Goal: Information Seeking & Learning: Learn about a topic

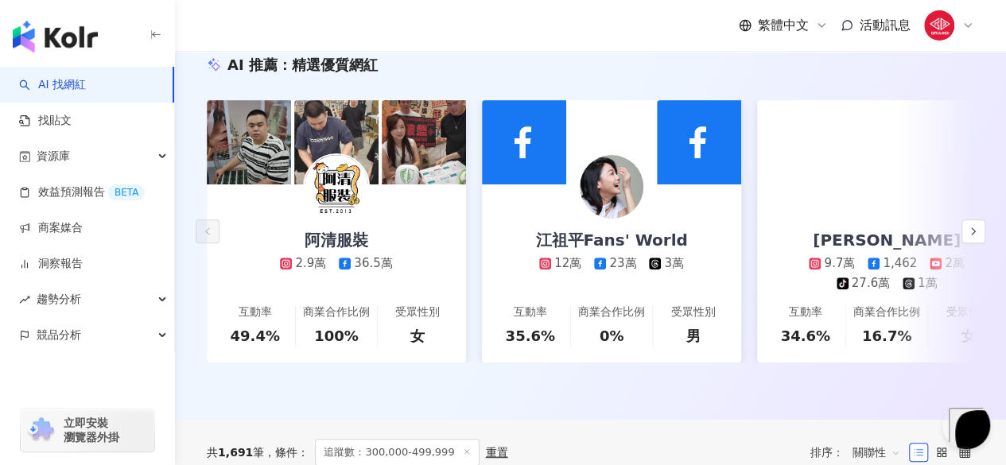
scroll to position [180, 0]
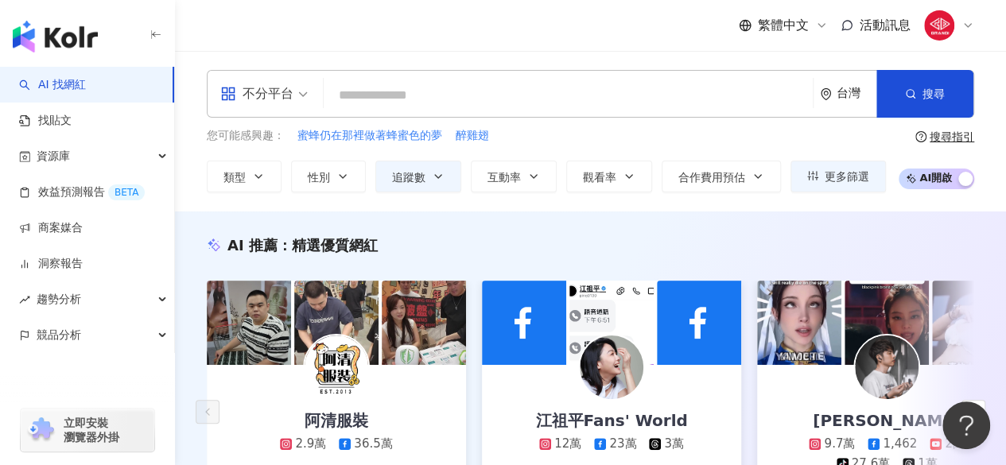
click at [511, 105] on input "search" at bounding box center [568, 95] width 476 height 30
type input "*****"
click at [511, 105] on input "search" at bounding box center [568, 95] width 476 height 30
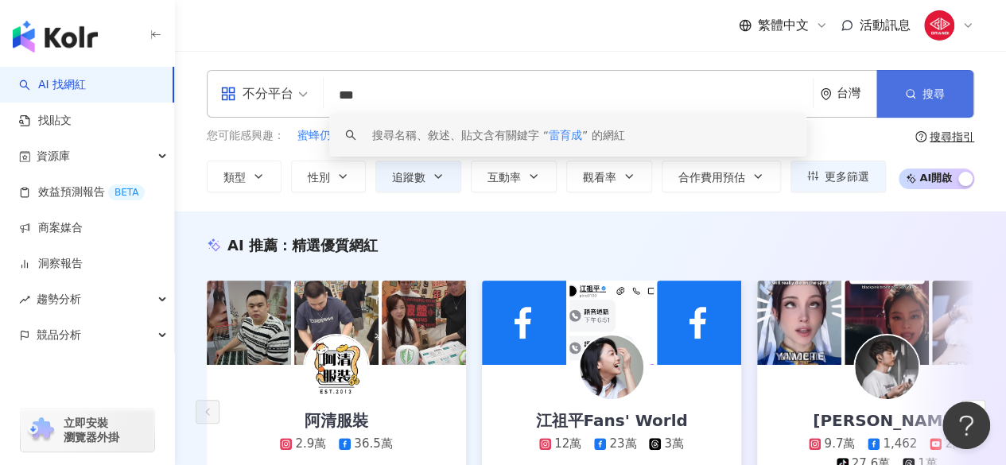
click at [893, 113] on button "搜尋" at bounding box center [924, 94] width 97 height 48
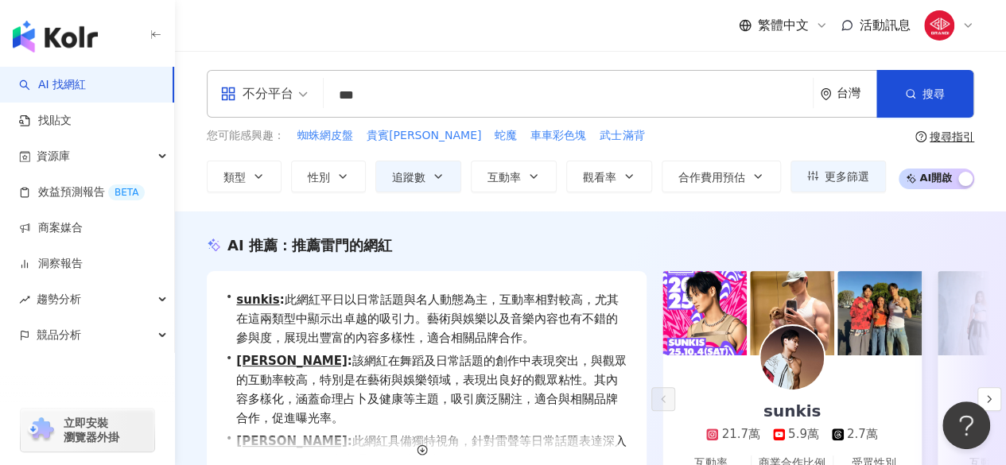
click at [409, 105] on input "***" at bounding box center [568, 95] width 476 height 30
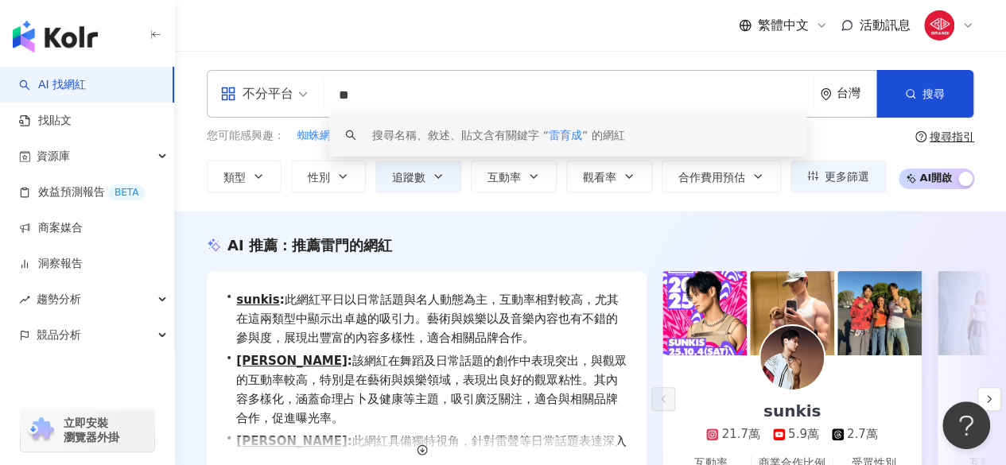
type input "*"
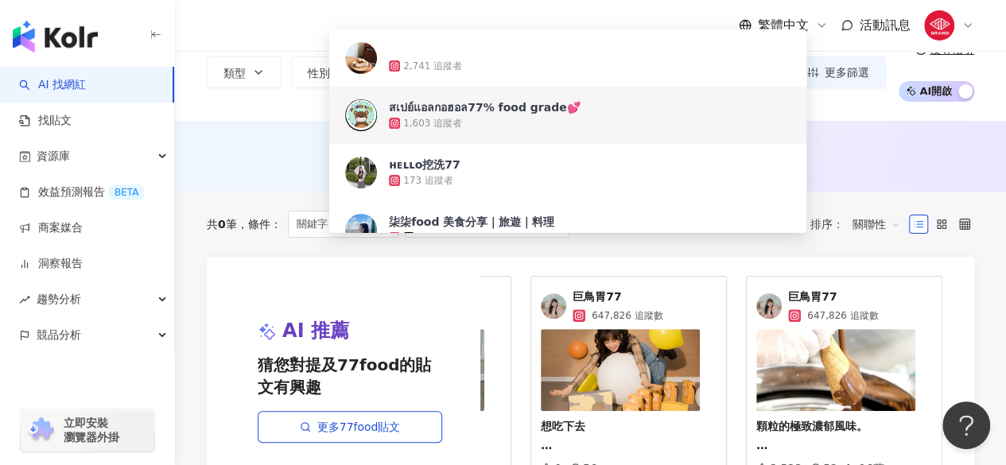
scroll to position [83, 0]
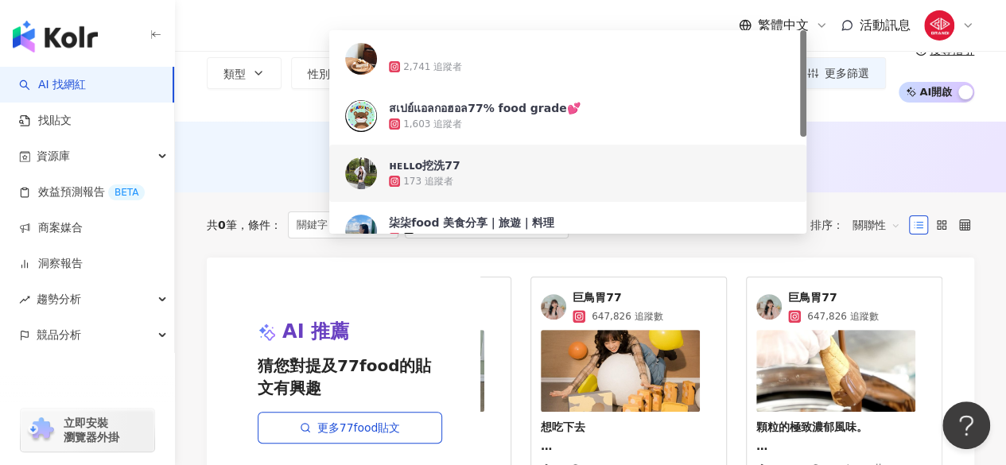
click at [230, 122] on div "AI 推薦 ： 無結果，請嘗試搜尋其他語言關鍵字或條件" at bounding box center [590, 157] width 831 height 71
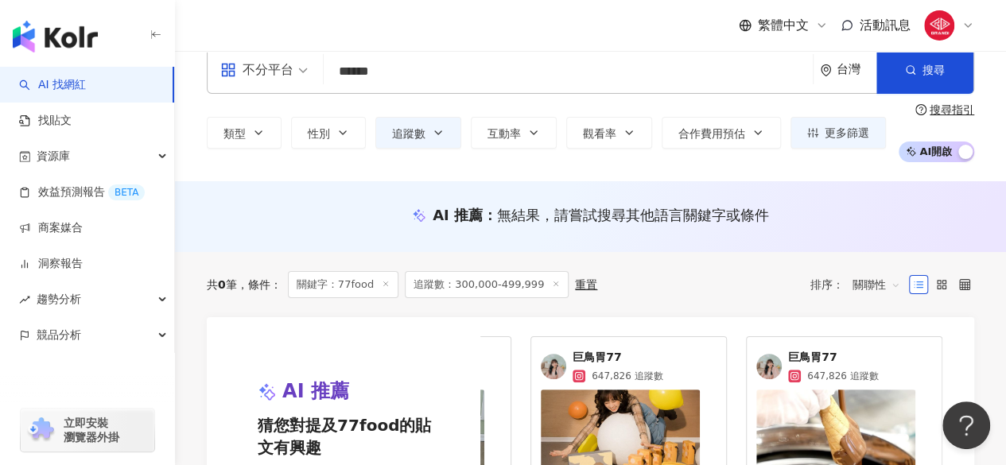
scroll to position [0, 0]
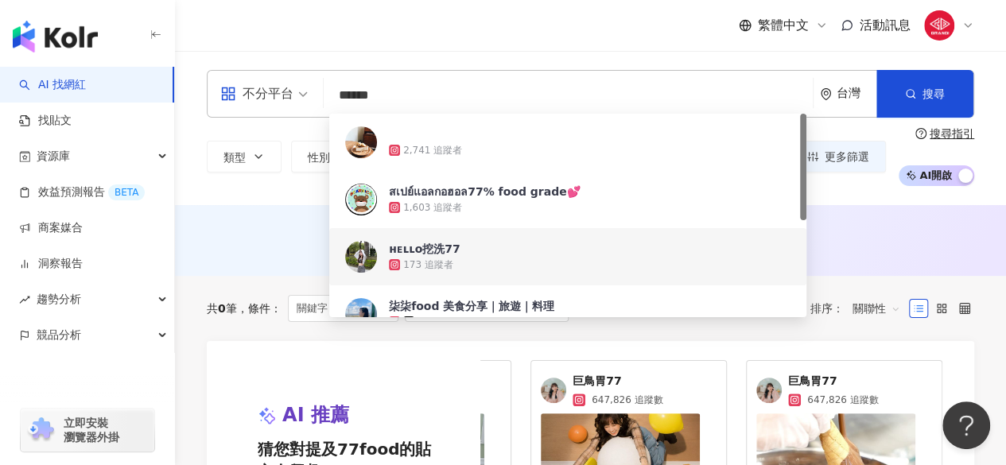
drag, startPoint x: 412, startPoint y: 104, endPoint x: 345, endPoint y: 95, distance: 67.5
click at [345, 95] on input "******" at bounding box center [568, 95] width 476 height 30
type input "*"
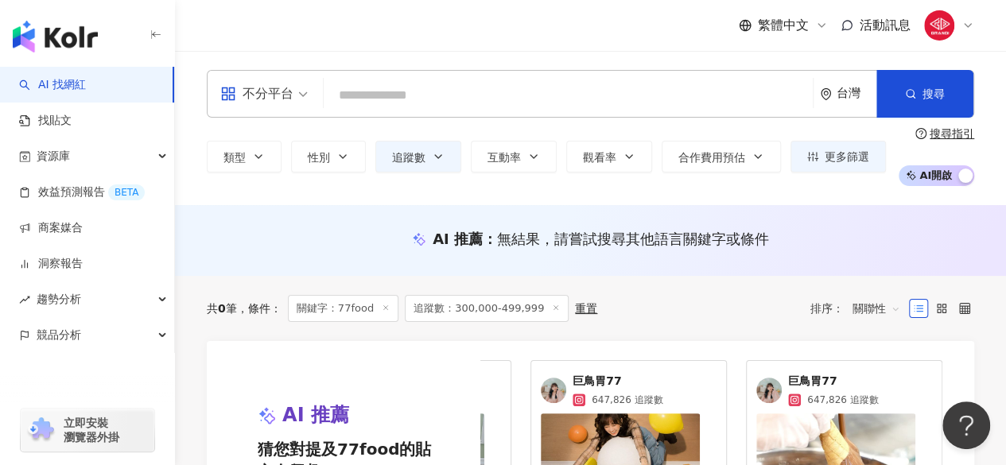
paste input "*****"
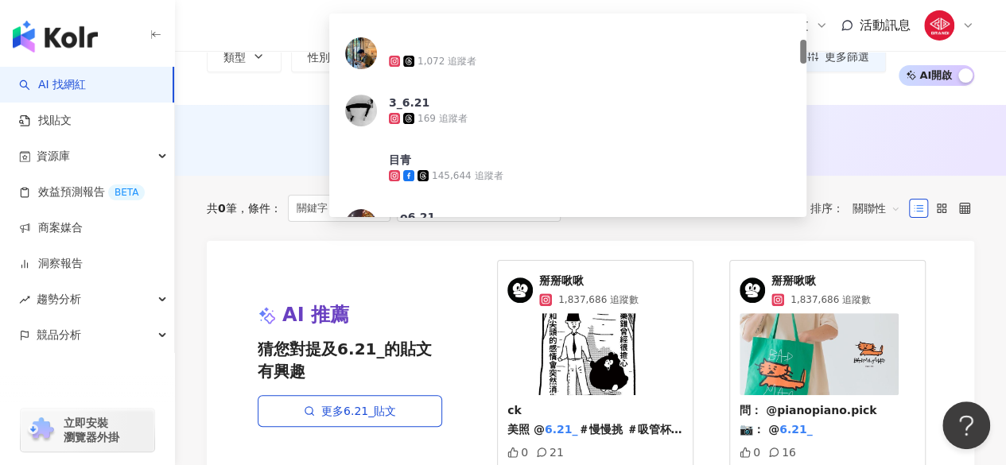
scroll to position [226, 0]
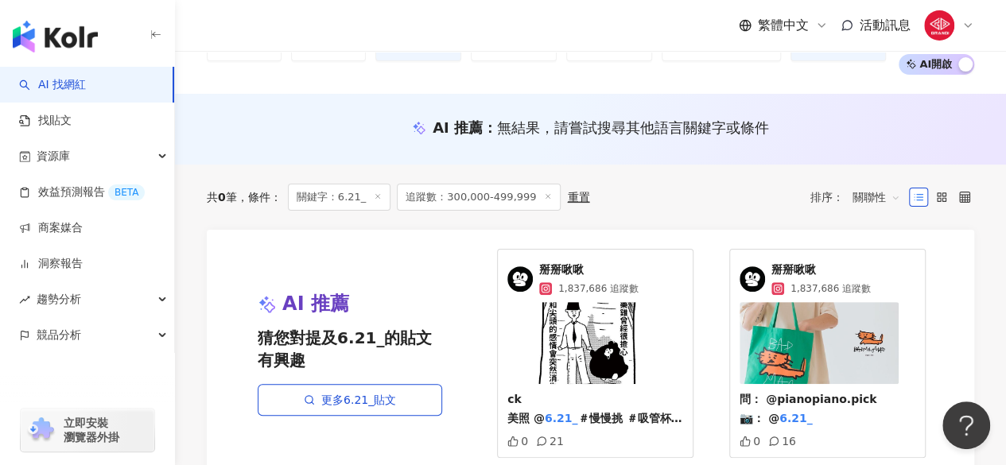
scroll to position [111, 0]
click at [555, 267] on span "掰掰啾啾" at bounding box center [588, 270] width 99 height 16
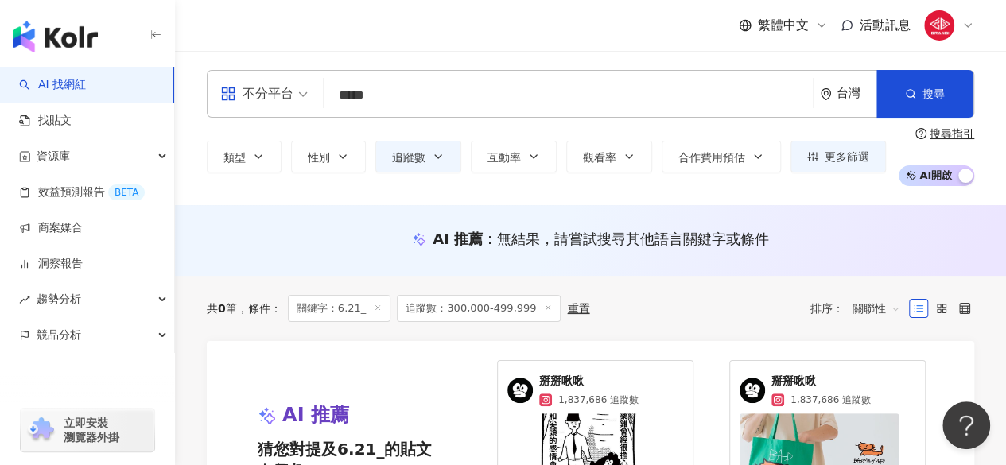
click at [458, 106] on input "*****" at bounding box center [568, 95] width 476 height 30
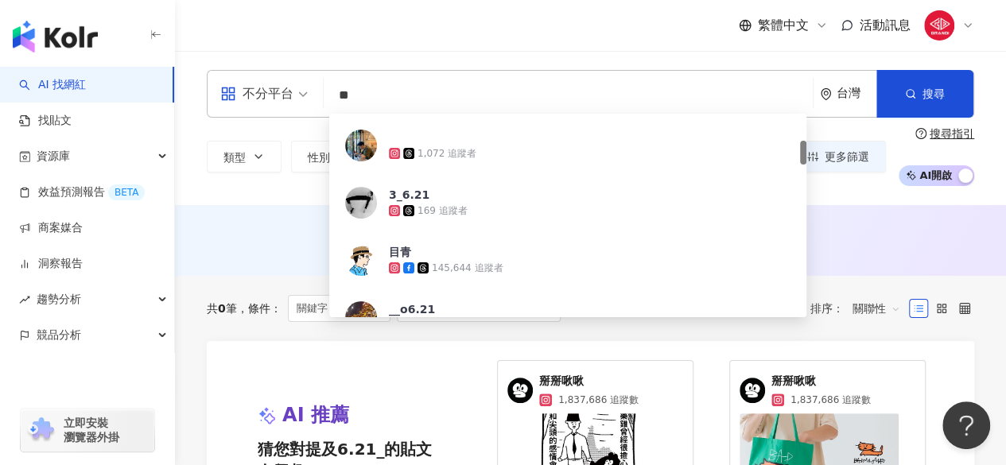
type input "*"
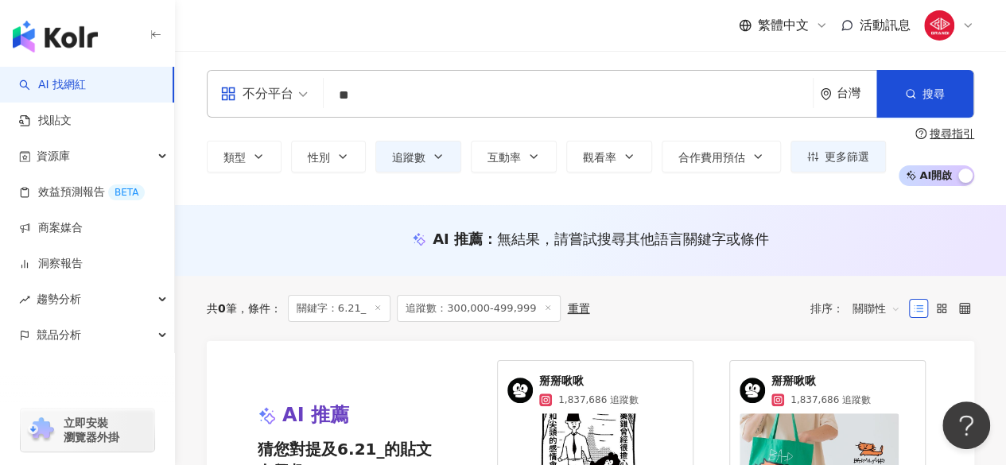
type input "**"
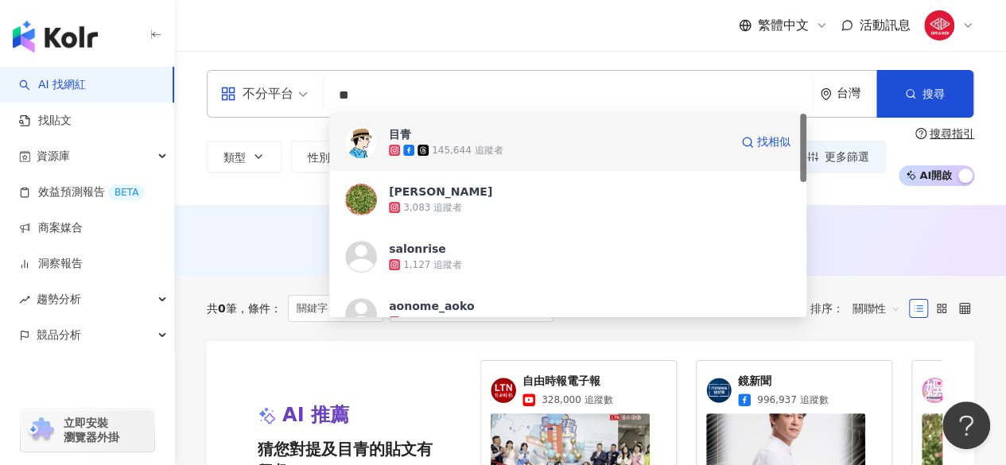
click at [528, 153] on div "145,644 追蹤者" at bounding box center [559, 150] width 340 height 16
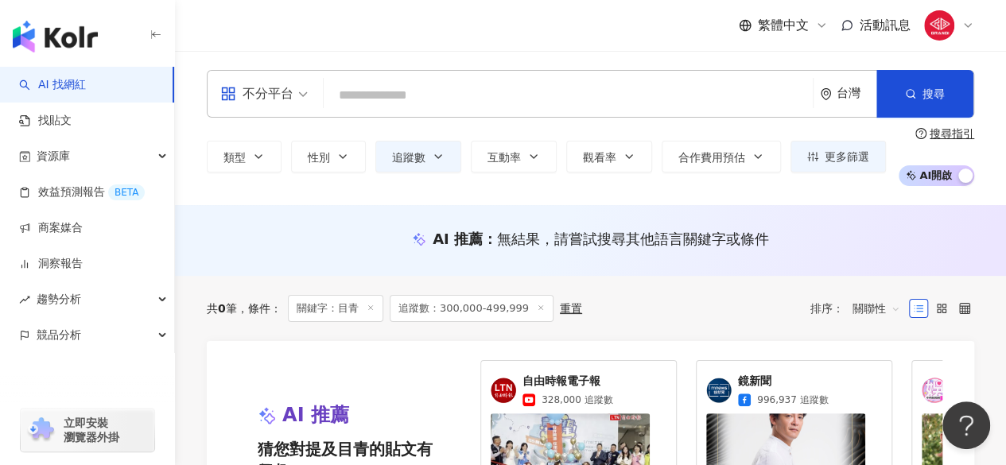
click at [509, 82] on input "search" at bounding box center [568, 95] width 476 height 30
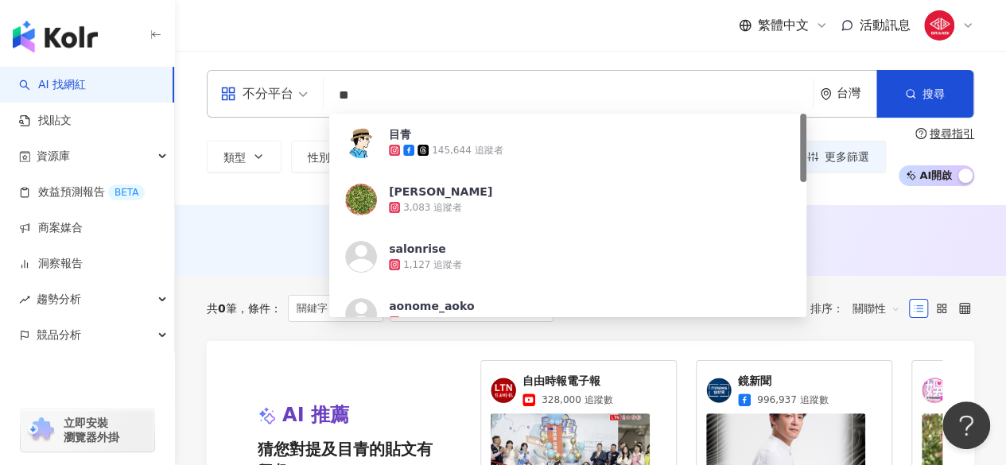
type input "*"
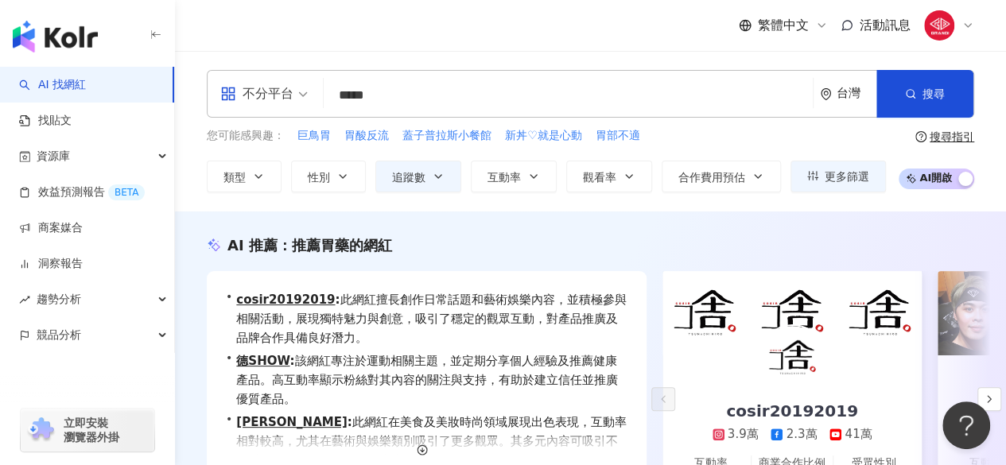
click at [585, 241] on div "AI 推薦 ： 推薦胃藥的網紅" at bounding box center [590, 245] width 767 height 20
click at [439, 92] on input "*****" at bounding box center [568, 95] width 476 height 30
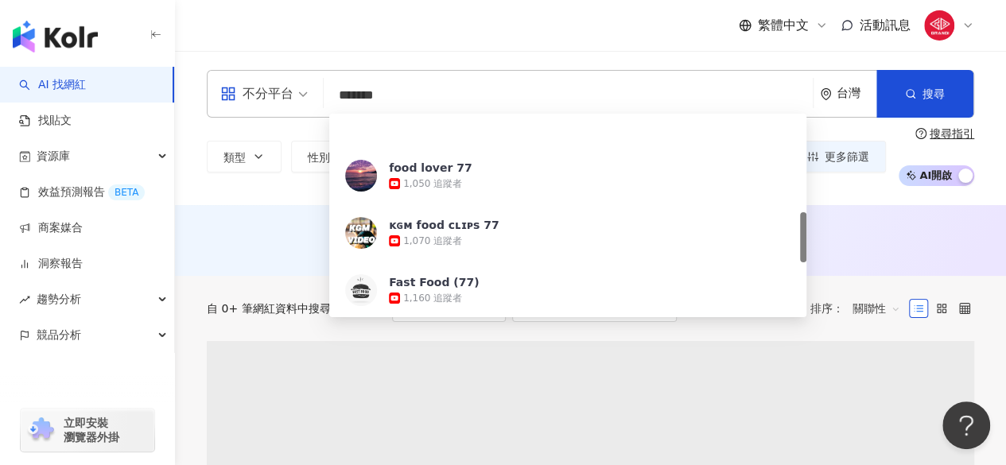
scroll to position [412, 0]
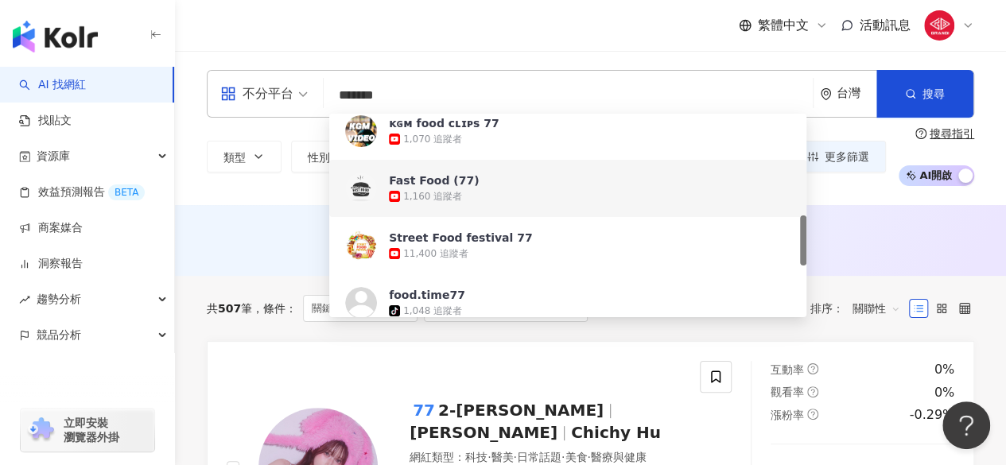
click at [216, 195] on div "不分平台 ******* 台灣 搜尋 https://www.youtube.com/channel/UCUeA8nxg0Gxn0_9arbEoVsQ htt…" at bounding box center [590, 128] width 831 height 154
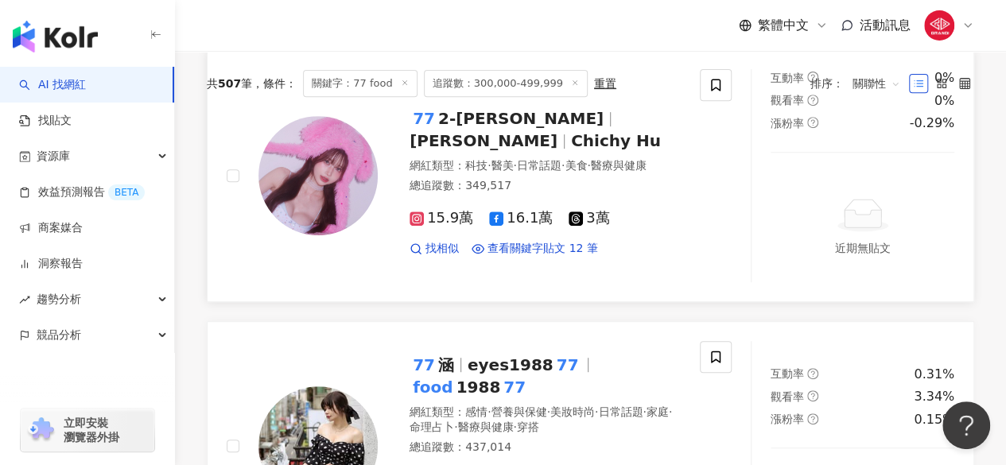
scroll to position [0, 0]
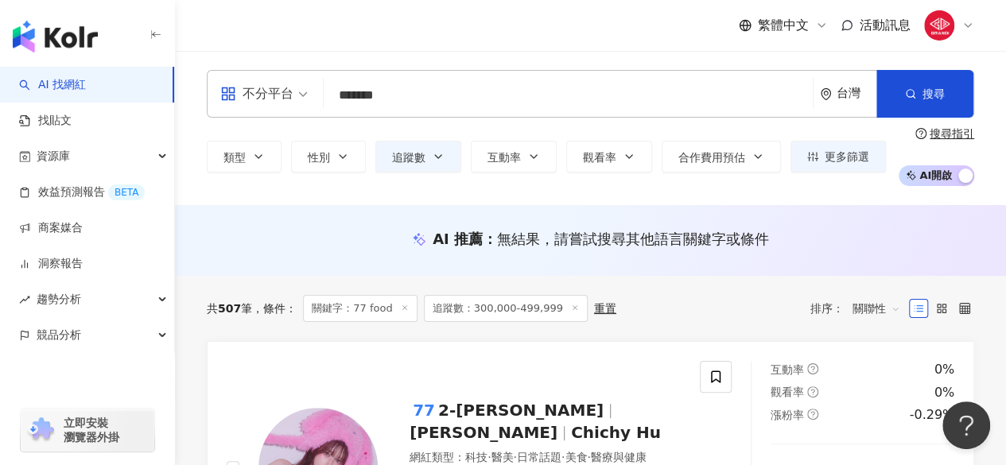
click at [355, 101] on input "*******" at bounding box center [568, 95] width 476 height 30
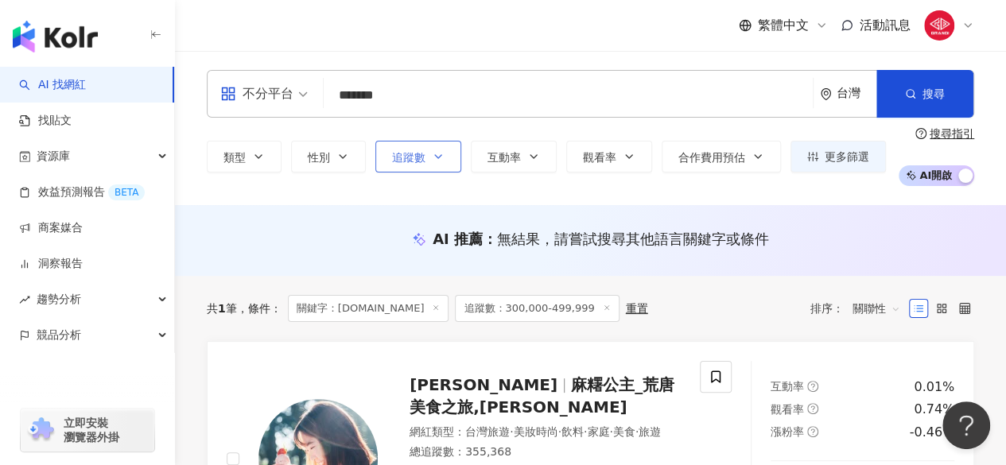
type input "*******"
click at [452, 152] on button "追蹤數" at bounding box center [418, 157] width 86 height 32
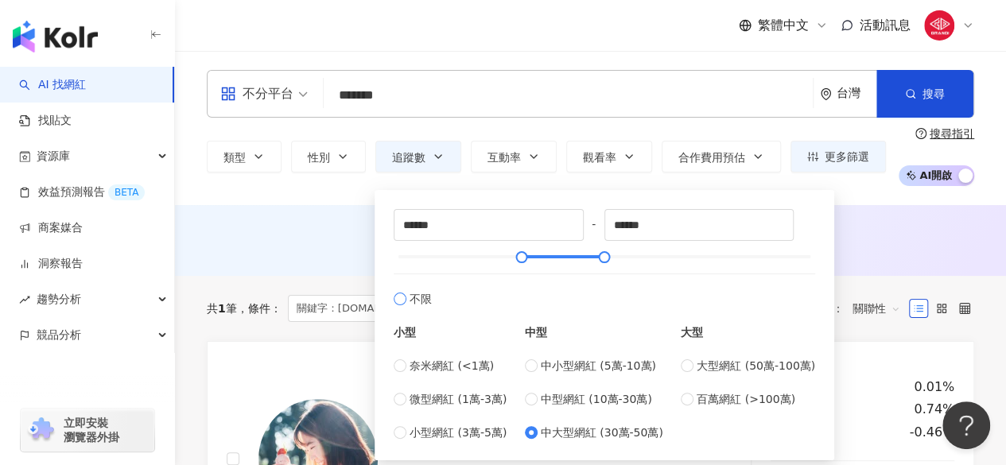
type input "*"
type input "*******"
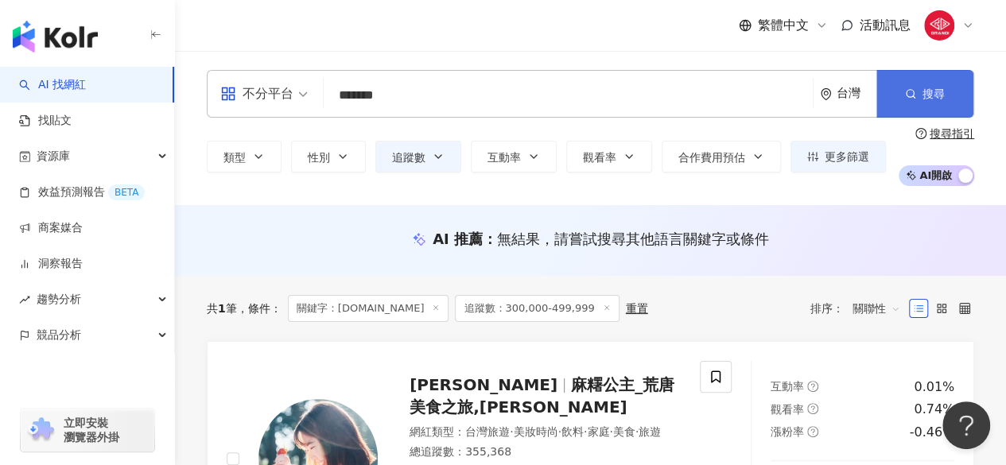
click at [891, 107] on button "搜尋" at bounding box center [924, 94] width 97 height 48
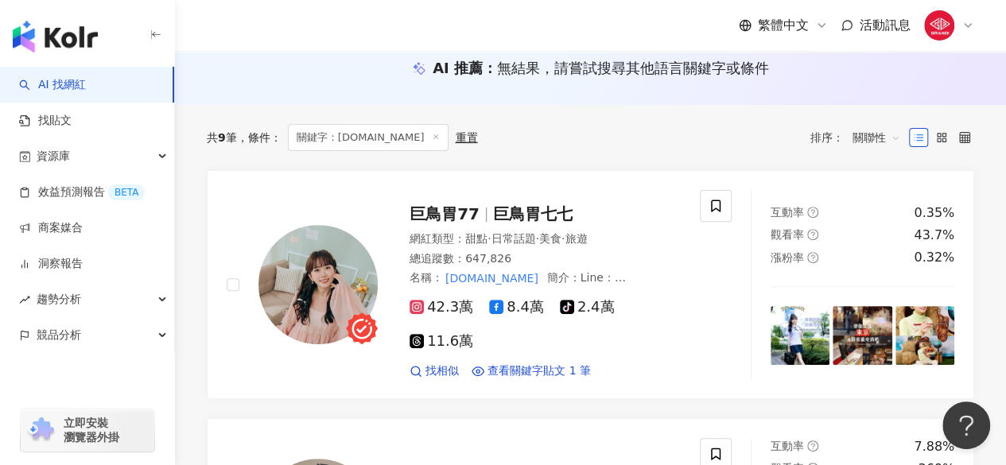
scroll to position [178, 0]
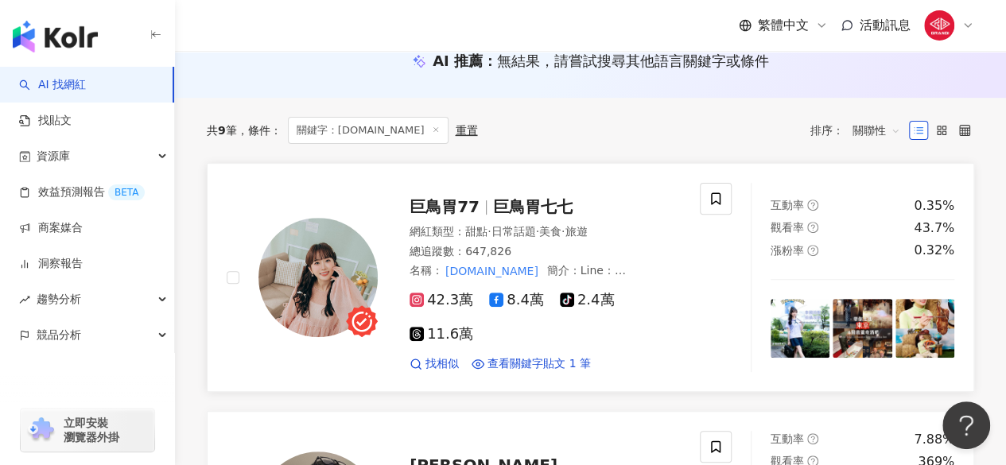
click at [474, 202] on span "巨鳥胃77" at bounding box center [444, 206] width 70 height 19
click at [432, 126] on icon at bounding box center [436, 130] width 8 height 8
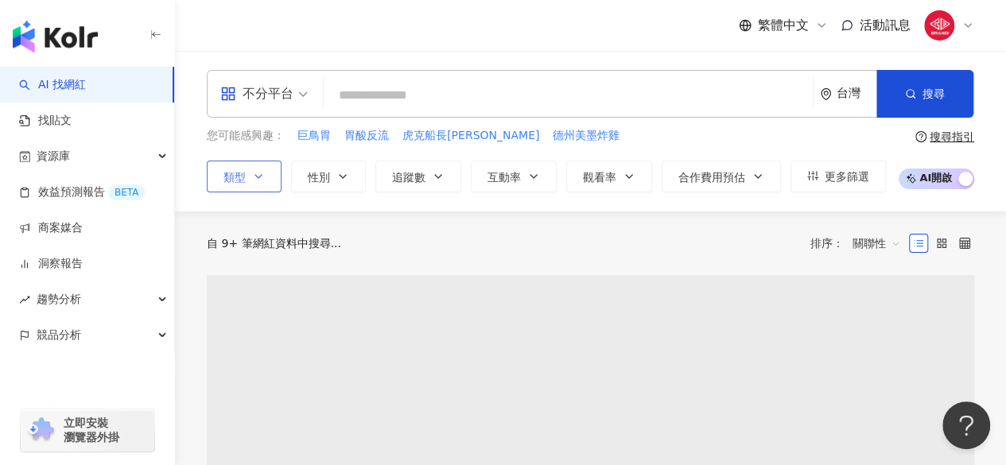
click at [254, 147] on div "您可能感興趣： 巨鳥胃 胃酸反流 虎克船長詹翔欽 德州美墨炸雞 類型 性別 追蹤數 互動率 觀看率 合作費用預估 更多篩選 * - ******* 不限 小型…" at bounding box center [546, 159] width 679 height 65
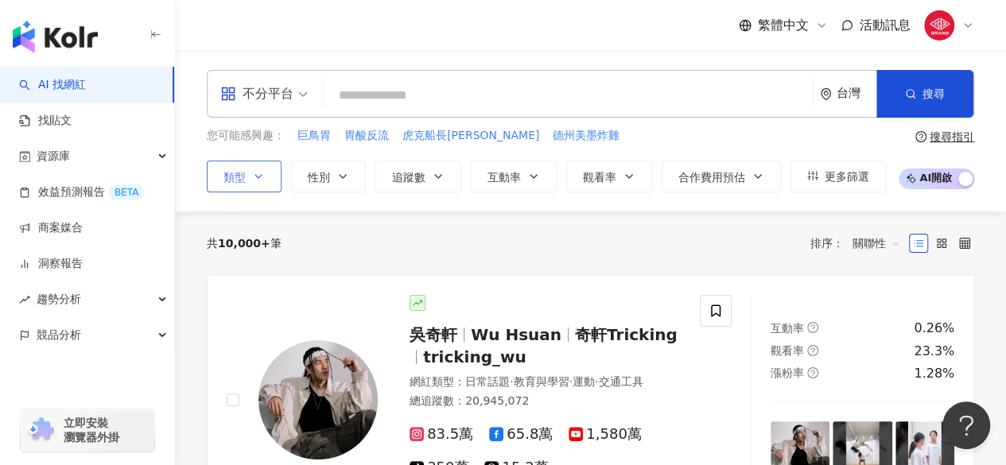
click at [264, 181] on button "類型" at bounding box center [244, 177] width 75 height 32
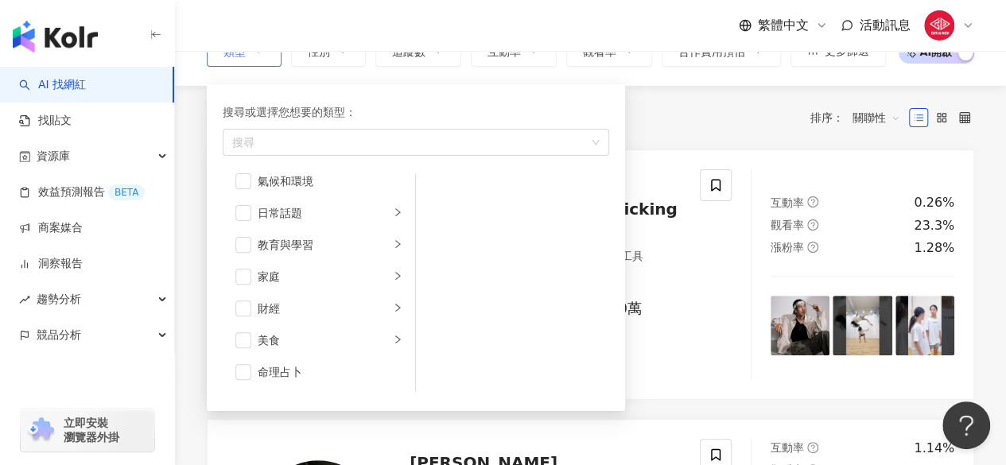
scroll to position [35, 0]
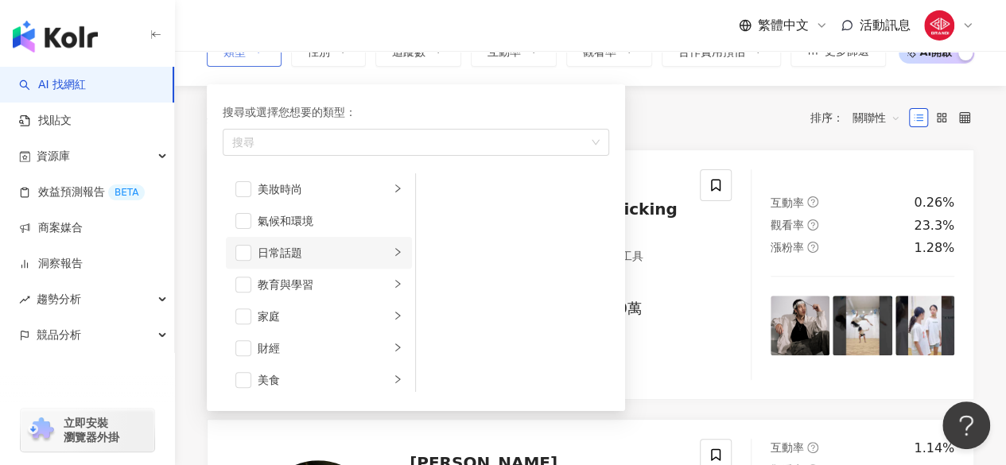
click at [393, 255] on icon "right" at bounding box center [398, 252] width 10 height 10
click at [393, 282] on icon "right" at bounding box center [398, 284] width 10 height 10
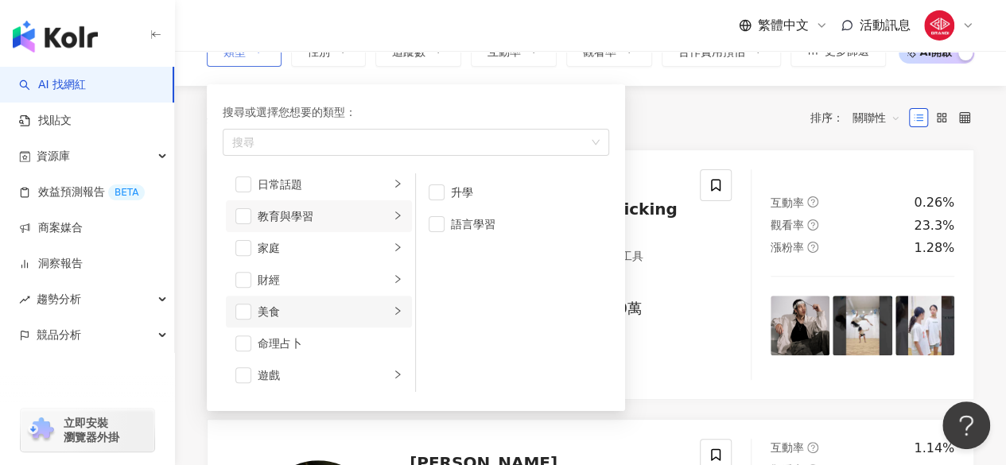
click at [381, 296] on li "美食" at bounding box center [319, 312] width 186 height 32
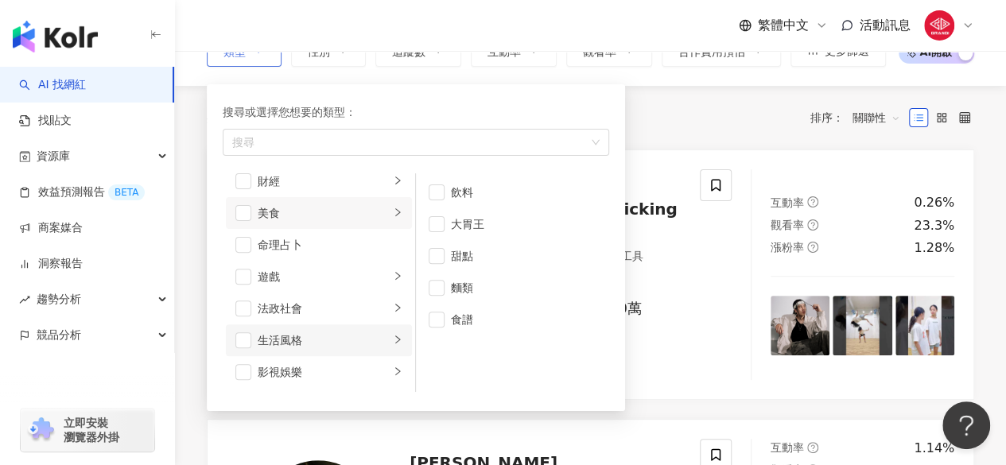
click at [388, 329] on li "生活風格" at bounding box center [319, 340] width 186 height 32
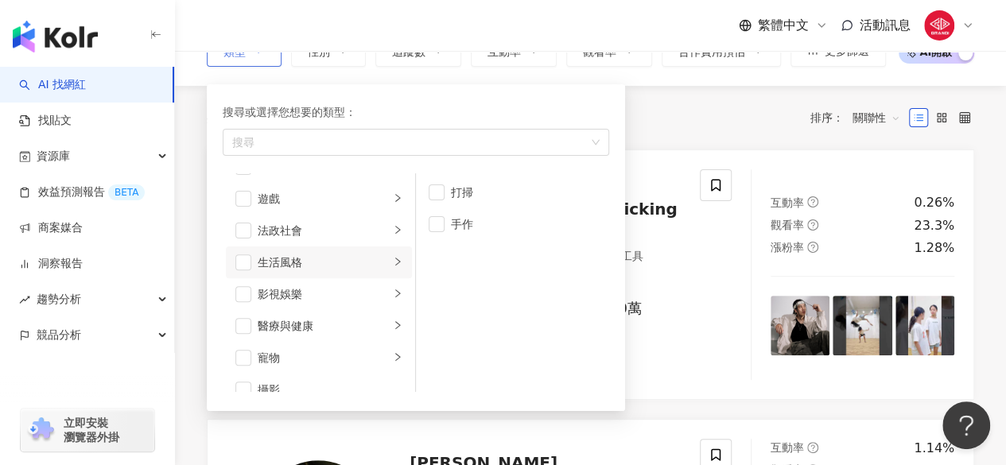
scroll to position [283, 0]
click at [429, 223] on span "button" at bounding box center [436, 224] width 16 height 16
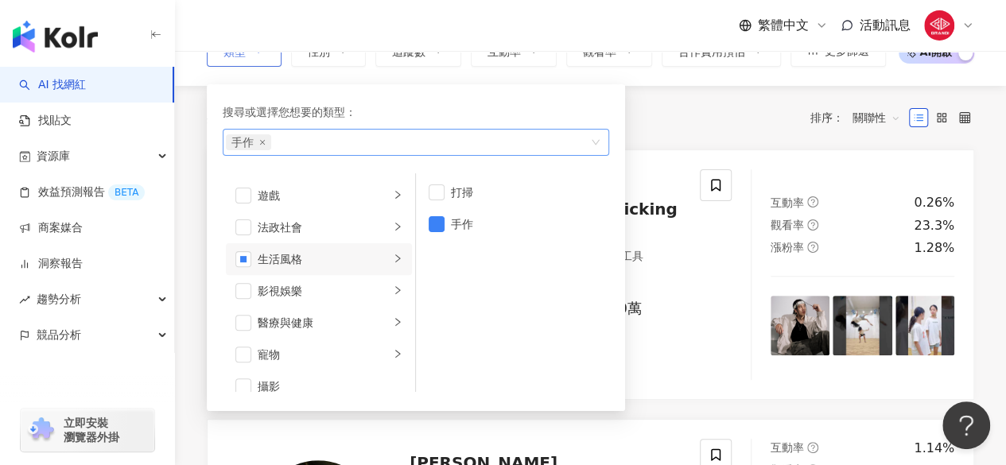
click at [537, 139] on div "手作" at bounding box center [407, 142] width 363 height 16
click at [440, 217] on span "button" at bounding box center [436, 224] width 16 height 16
click at [727, 138] on div "共 10,000+ 筆 排序： 關聯性" at bounding box center [590, 118] width 767 height 64
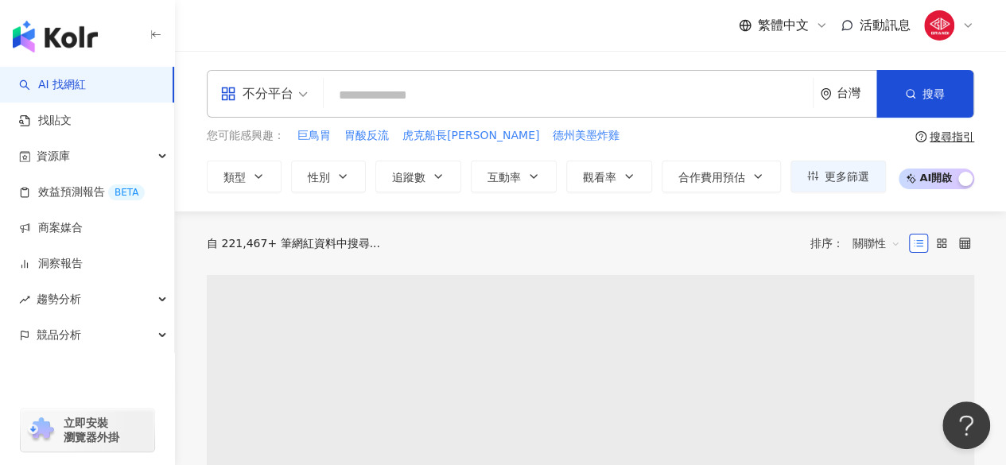
click at [432, 117] on div "不分平台 台灣 搜尋 f04d3502-2f48-4d57-88d3-0f7a9a7d2ab7 2,741 追蹤者 สเปย์แอลกอฮอล77% food…" at bounding box center [590, 94] width 767 height 48
click at [434, 103] on input "search" at bounding box center [568, 95] width 476 height 30
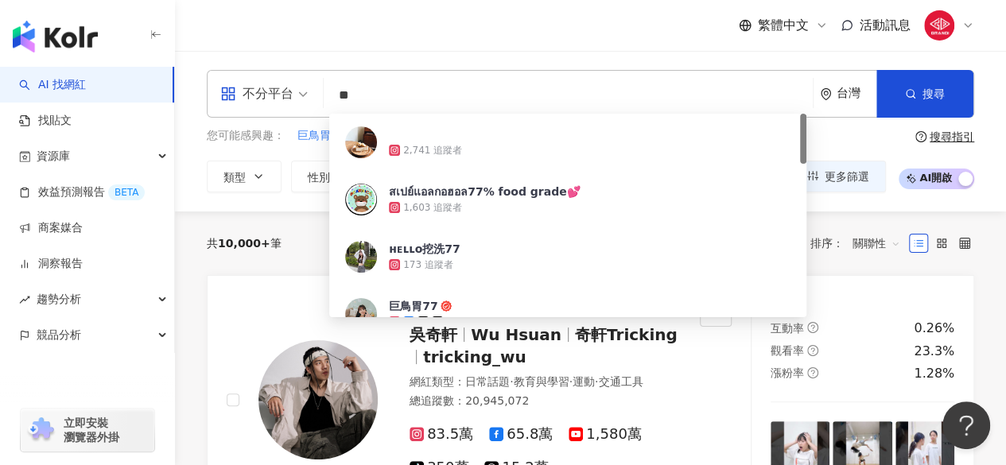
type input "*"
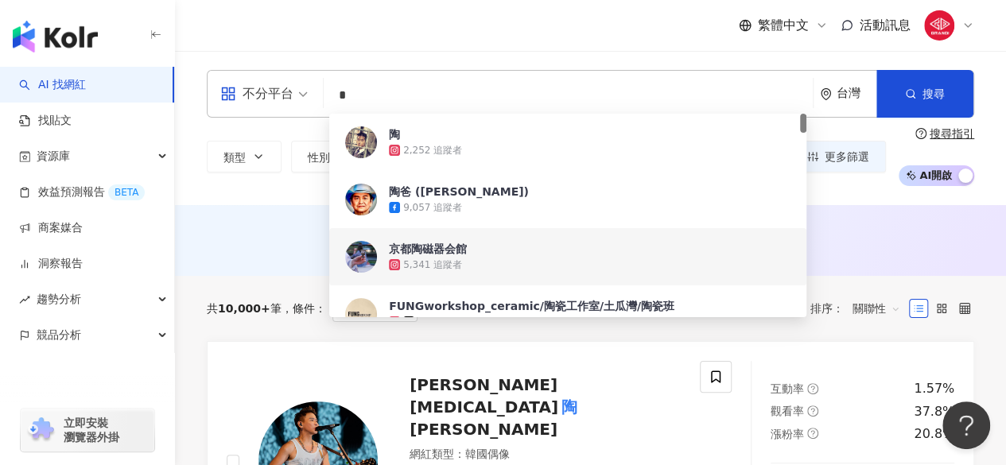
click at [211, 187] on div "不分平台 * 台灣 搜尋 d9d8a9d4-8e50-48a2-a483-f2e5a45c184a ab45a9a0-d976-4f25-895b-4d8dd…" at bounding box center [590, 128] width 831 height 154
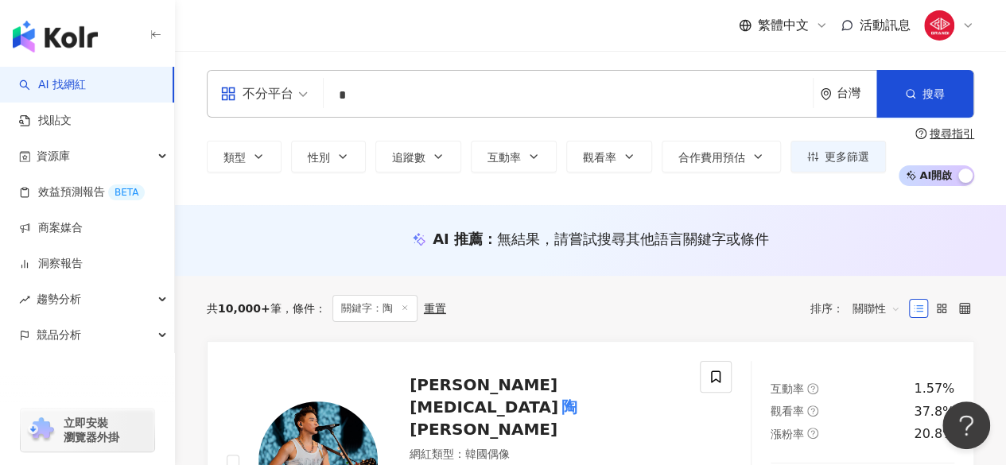
click at [393, 104] on input "*" at bounding box center [568, 95] width 476 height 30
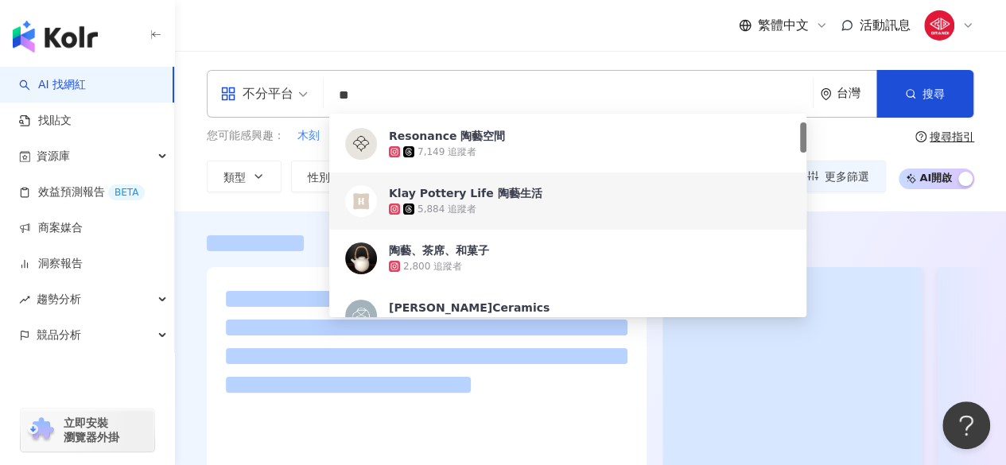
scroll to position [56, 0]
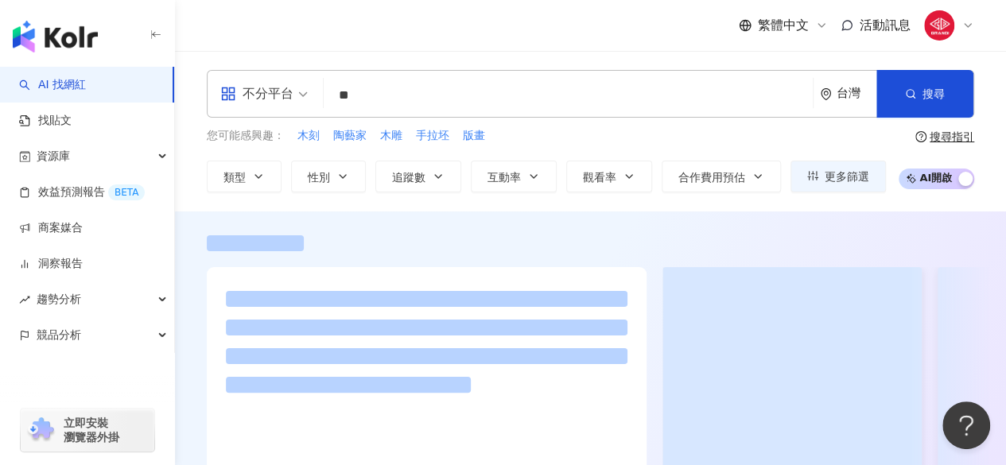
click at [192, 331] on div at bounding box center [590, 370] width 831 height 270
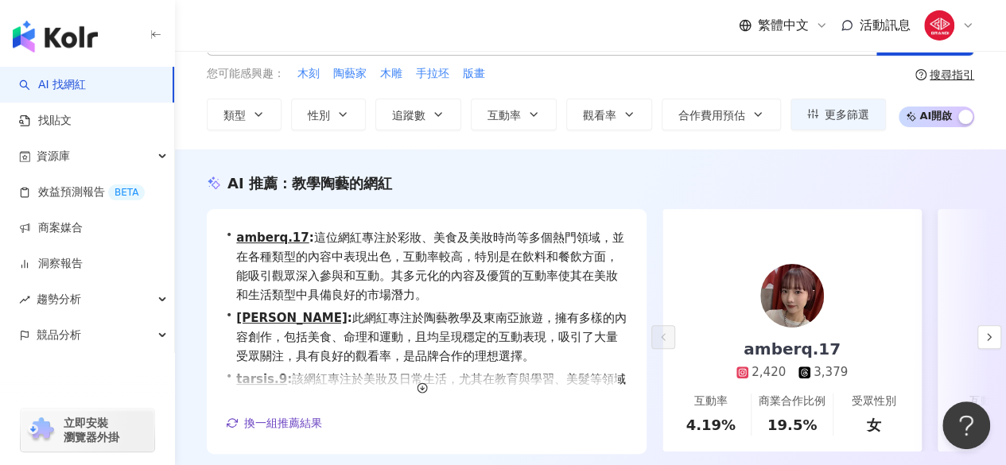
scroll to position [0, 0]
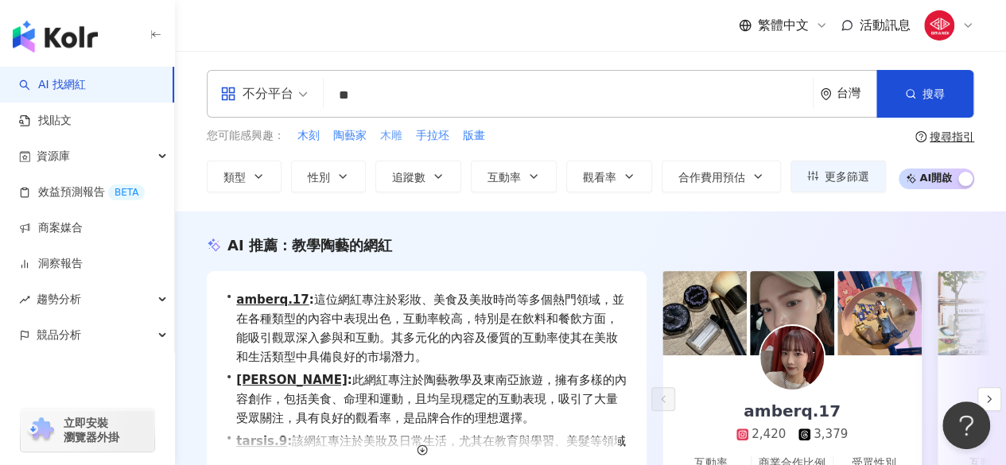
click at [387, 134] on span "木雕" at bounding box center [391, 136] width 22 height 16
click at [313, 138] on span "木刻" at bounding box center [308, 136] width 22 height 16
type input "**"
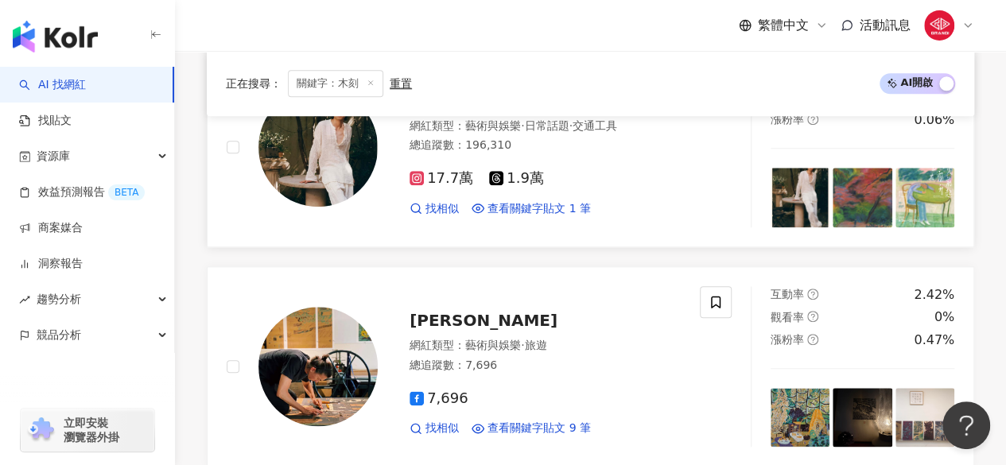
scroll to position [745, 0]
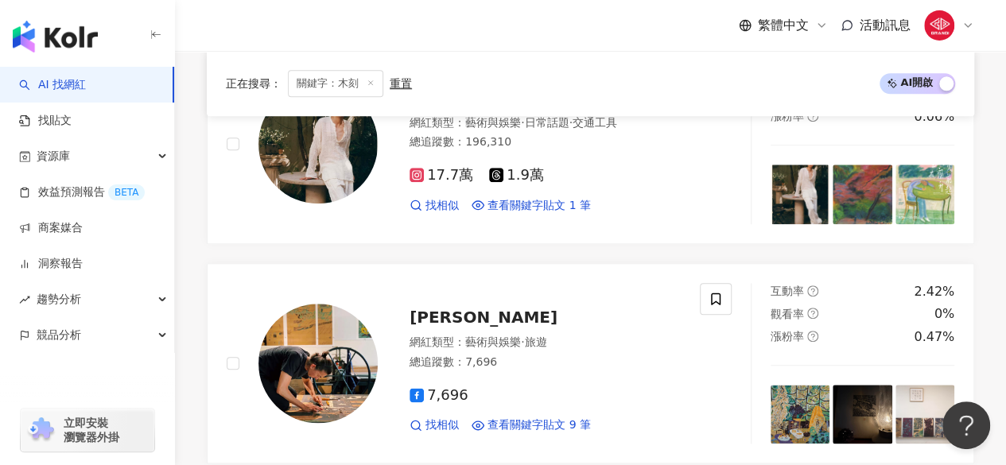
drag, startPoint x: 446, startPoint y: 312, endPoint x: 326, endPoint y: 252, distance: 134.0
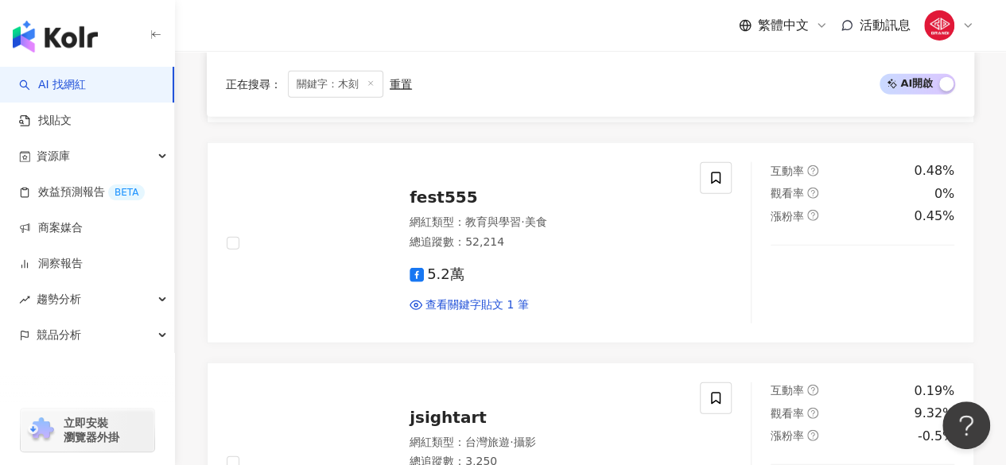
scroll to position [1935, 0]
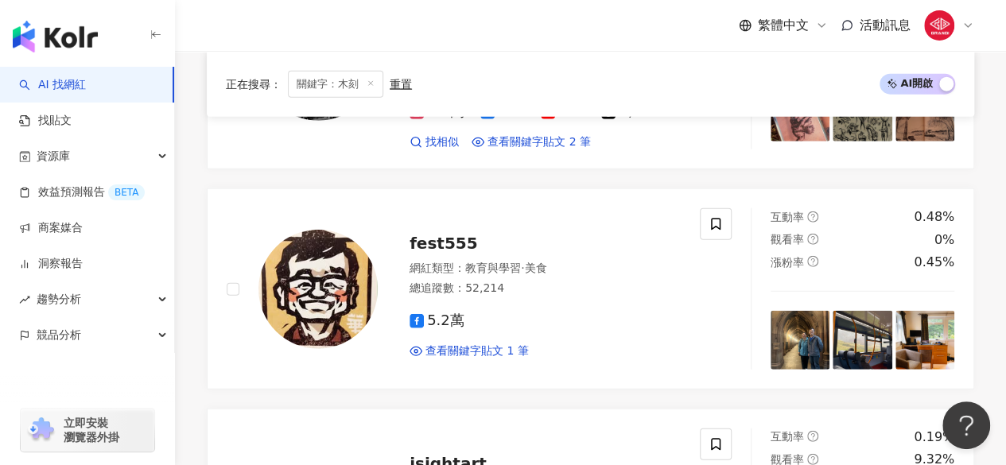
click at [372, 81] on line at bounding box center [371, 83] width 4 height 4
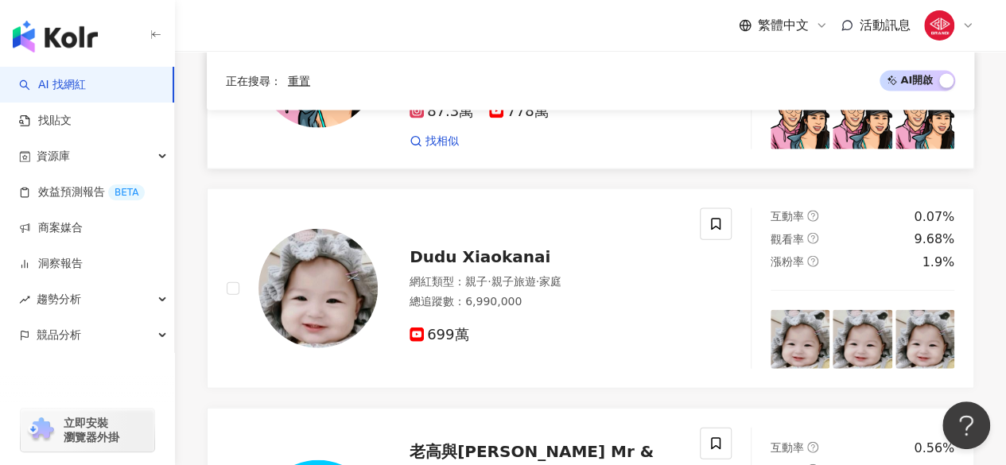
scroll to position [1675, 0]
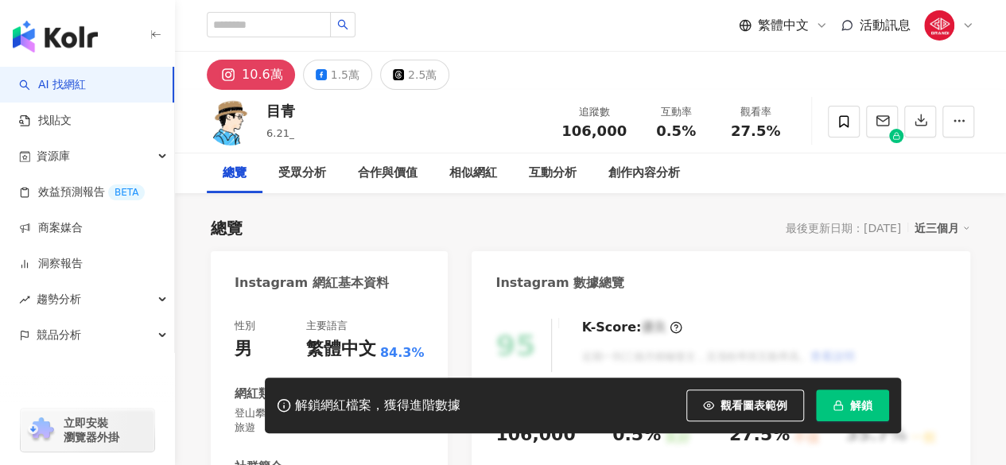
click at [841, 403] on icon "button" at bounding box center [837, 405] width 11 height 11
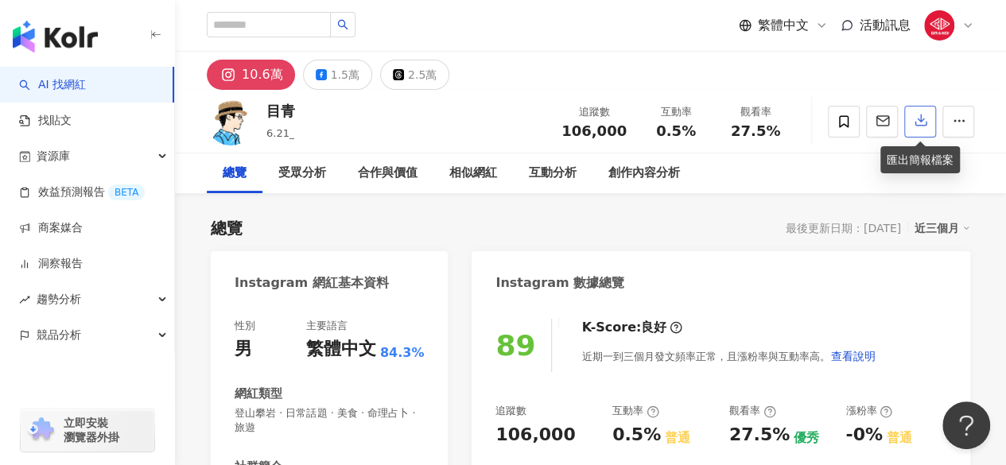
click at [927, 132] on button "button" at bounding box center [920, 122] width 32 height 32
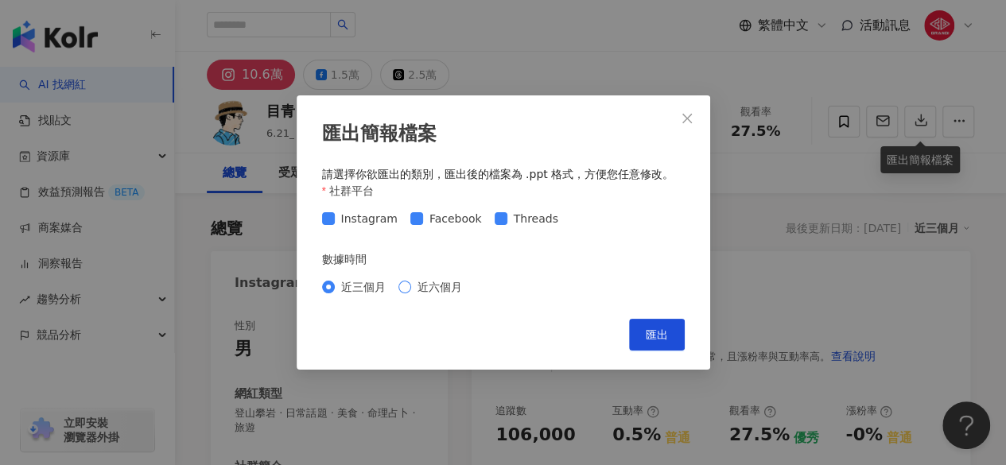
click at [412, 290] on span "近六個月" at bounding box center [439, 286] width 57 height 17
click at [669, 330] on button "匯出" at bounding box center [657, 335] width 56 height 32
click at [562, 37] on div "匯出簡報檔案 請選擇你欲匯出的類別，匯出後的檔案為 .ppt 格式，方便您任意修改。 社群平台 Instagram Facebook Threads 數據時間…" at bounding box center [503, 232] width 1006 height 465
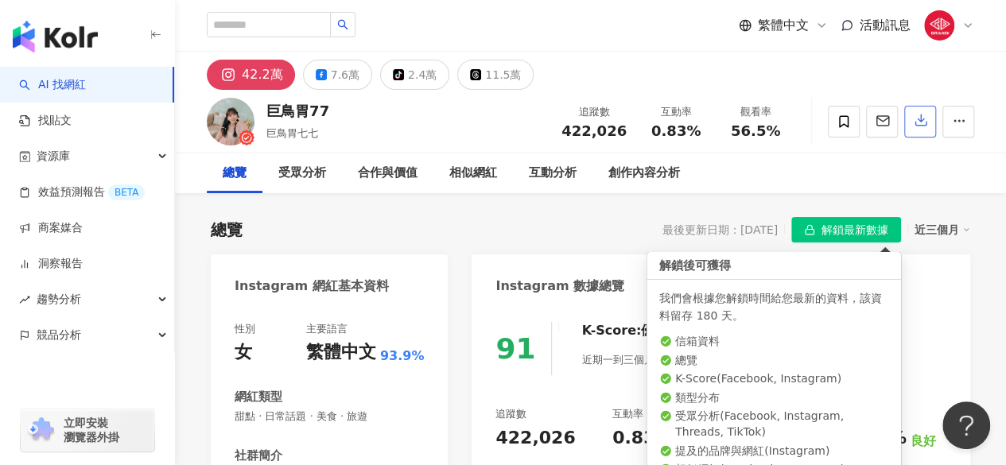
click at [916, 127] on icon "button" at bounding box center [920, 120] width 14 height 14
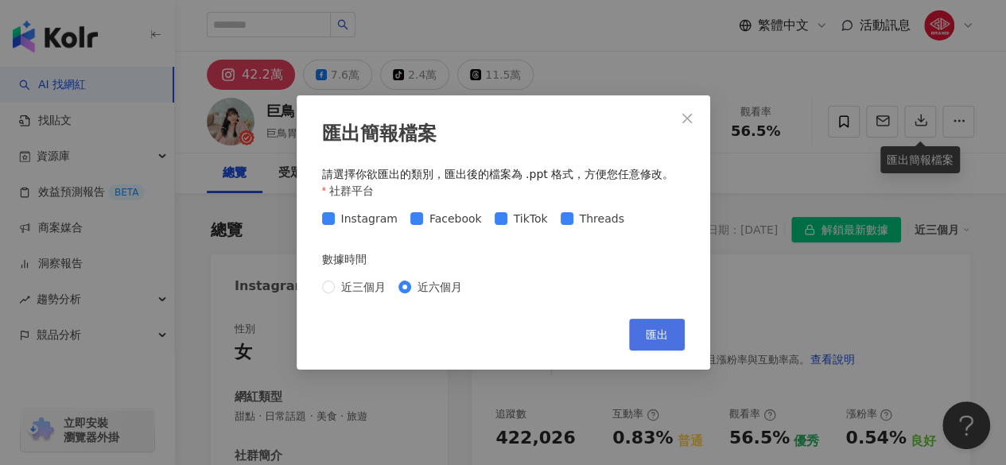
click at [662, 338] on span "匯出" at bounding box center [656, 334] width 22 height 13
click at [590, 71] on div "匯出簡報檔案 請選擇你欲匯出的類別，匯出後的檔案為 .ppt 格式，方便您任意修改。 社群平台 Instagram Facebook TikTok Threa…" at bounding box center [503, 232] width 1006 height 465
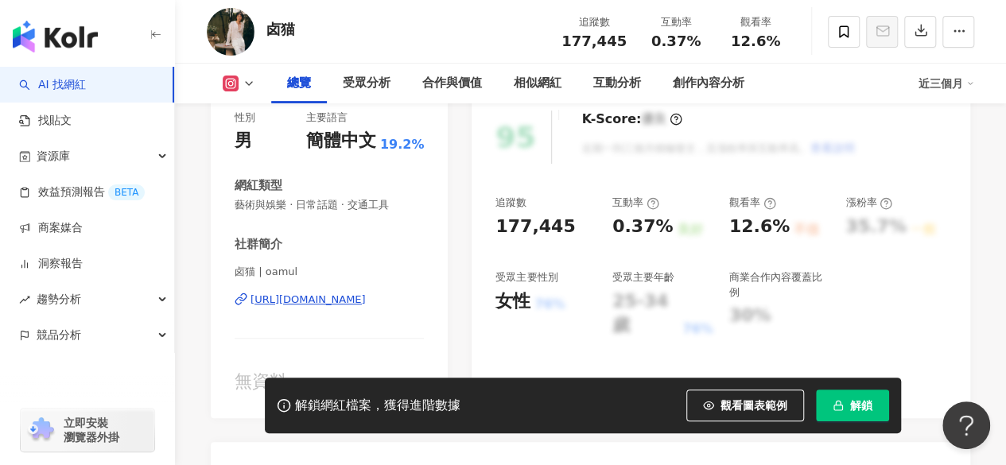
scroll to position [209, 0]
click at [308, 301] on div "[URL][DOMAIN_NAME]" at bounding box center [307, 299] width 115 height 14
